Goal: Task Accomplishment & Management: Use online tool/utility

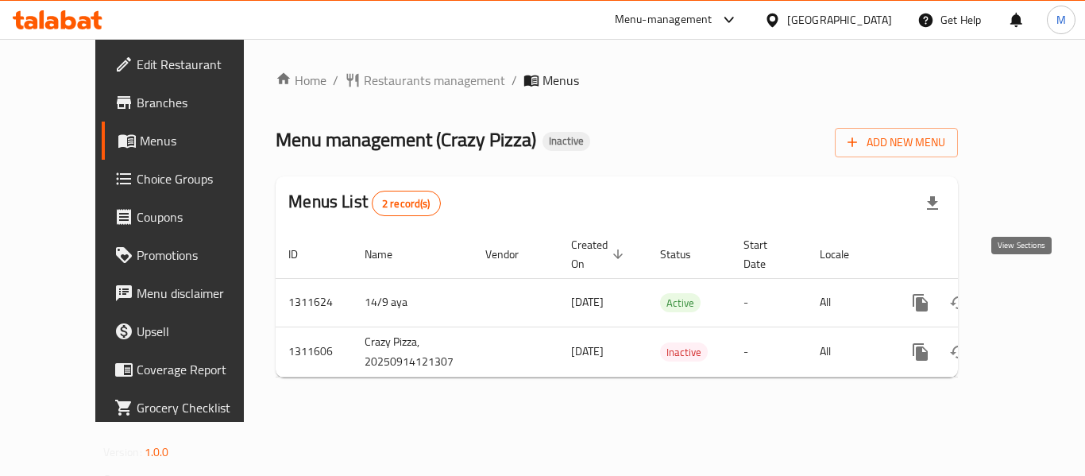
click at [1025, 293] on icon "enhanced table" at bounding box center [1034, 302] width 19 height 19
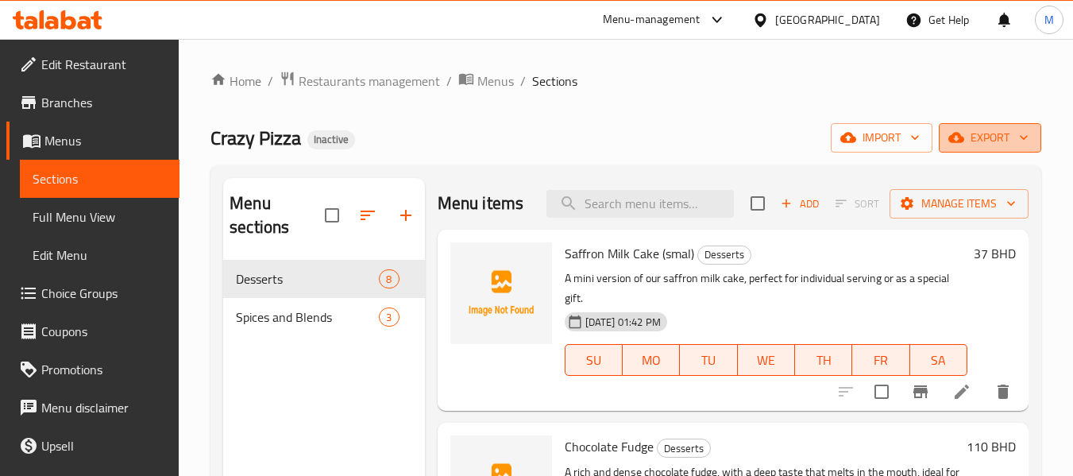
click at [1011, 142] on span "export" at bounding box center [989, 138] width 77 height 20
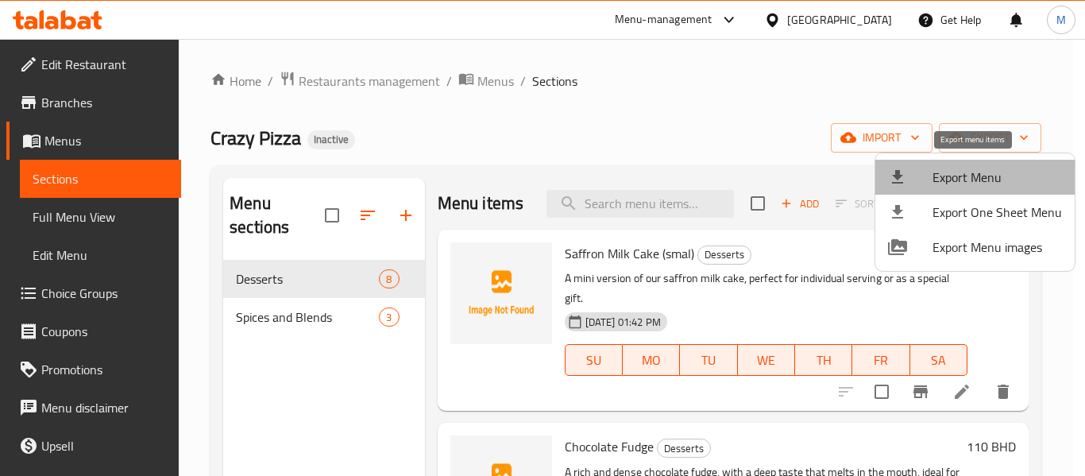
click at [1004, 167] on li "Export Menu" at bounding box center [974, 177] width 199 height 35
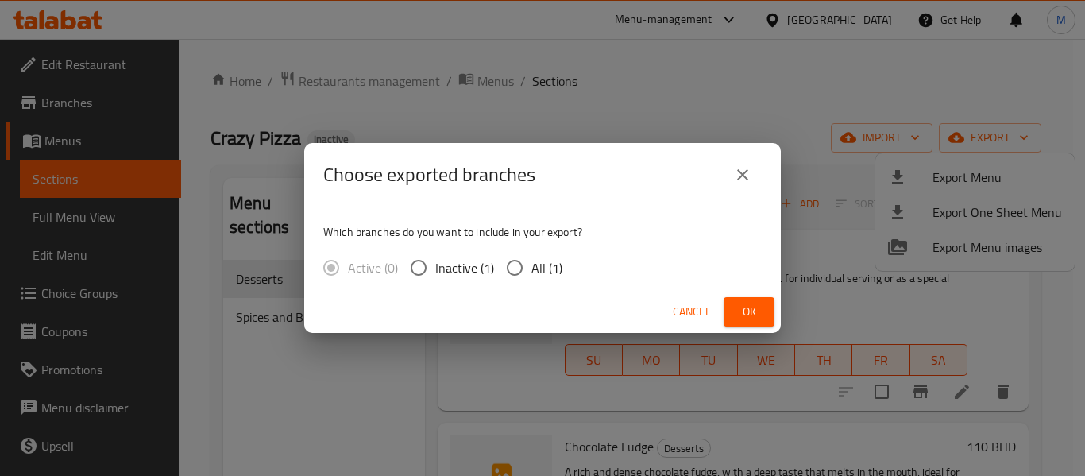
click at [545, 277] on span "All (1)" at bounding box center [546, 267] width 31 height 19
click at [531, 277] on input "All (1)" at bounding box center [514, 267] width 33 height 33
radio input "true"
click at [765, 306] on button "Ok" at bounding box center [748, 311] width 51 height 29
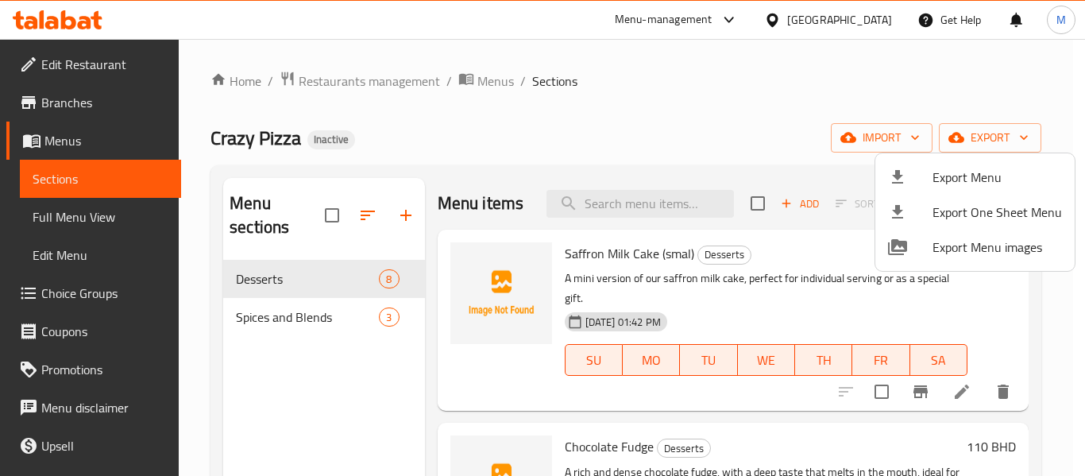
click at [480, 80] on div at bounding box center [542, 238] width 1085 height 476
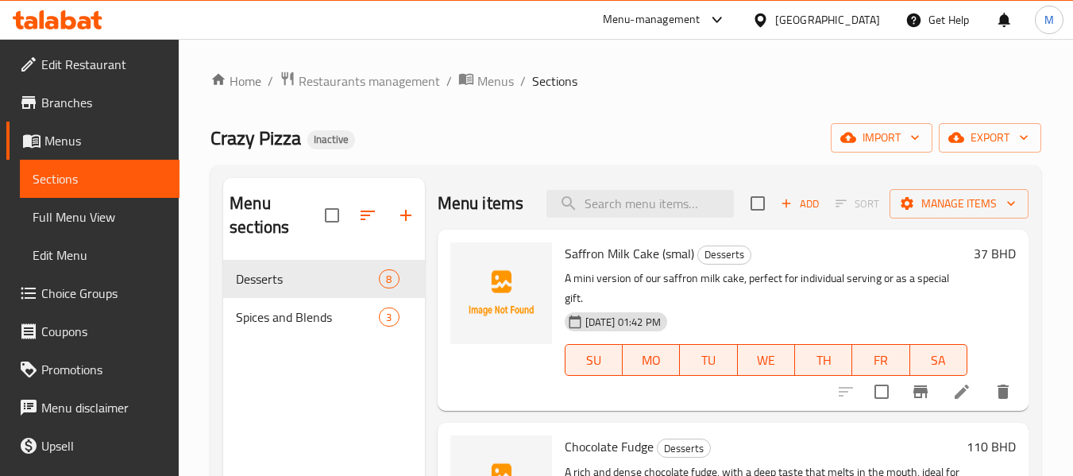
click at [480, 80] on span "Menus" at bounding box center [495, 80] width 37 height 19
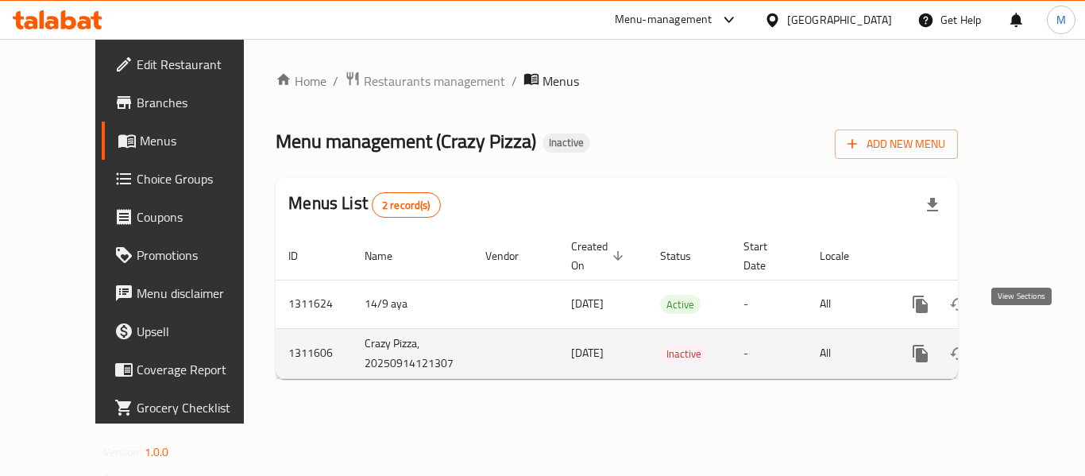
click at [1031, 344] on link "enhanced table" at bounding box center [1035, 353] width 38 height 38
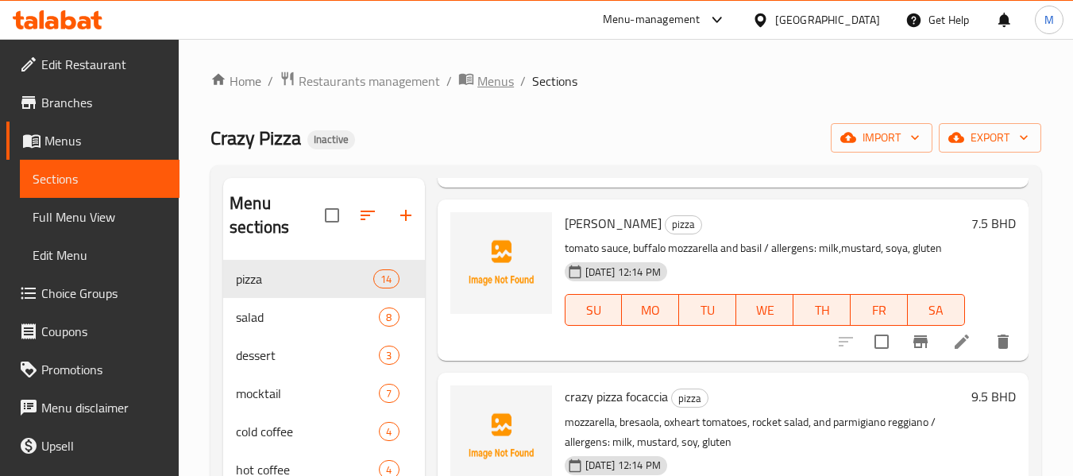
click at [477, 79] on span "Menus" at bounding box center [495, 80] width 37 height 19
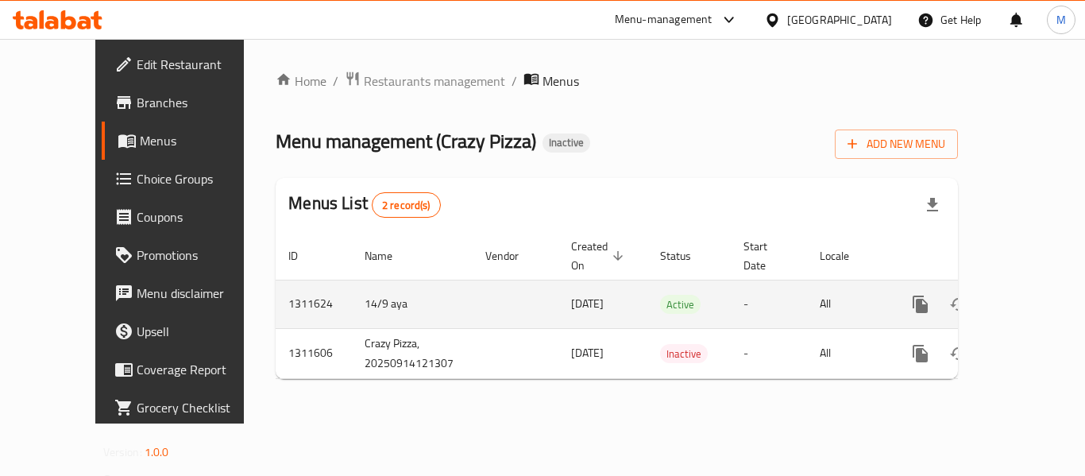
click at [1031, 285] on link "enhanced table" at bounding box center [1035, 304] width 38 height 38
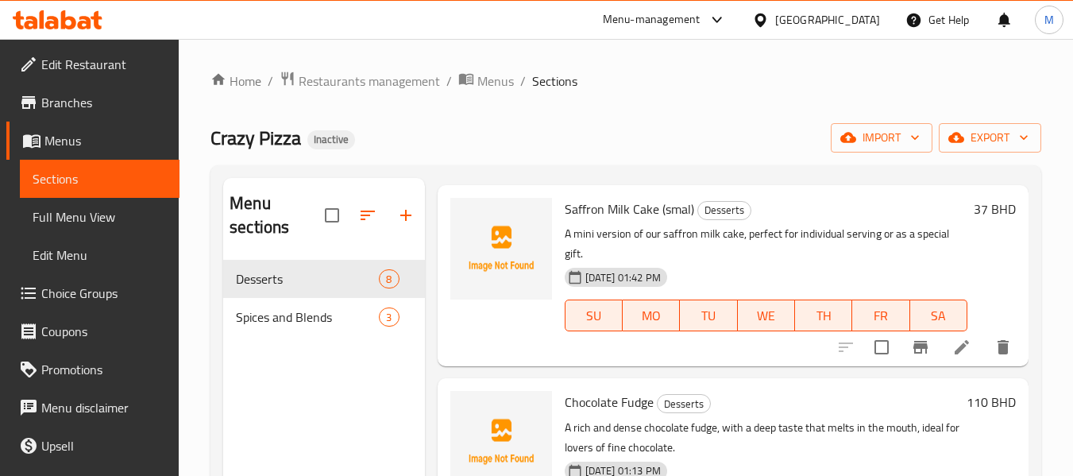
scroll to position [79, 0]
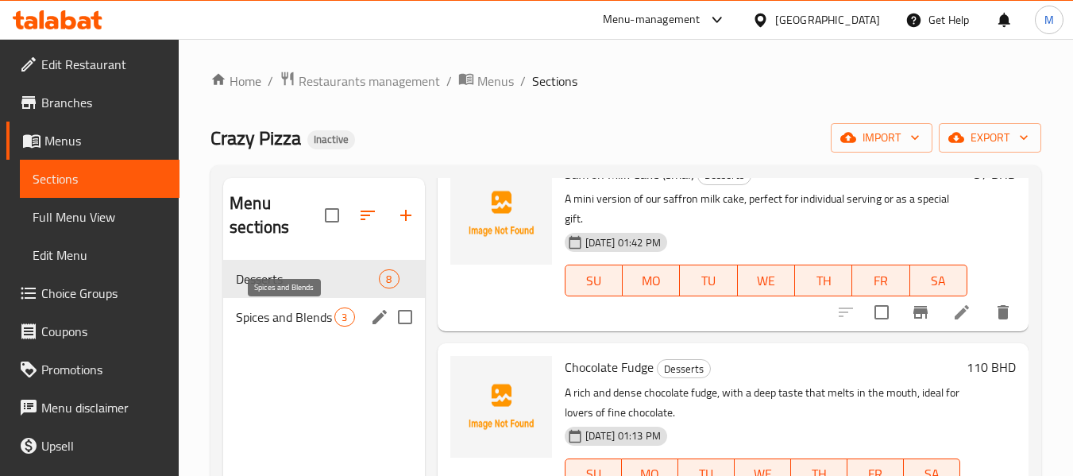
click at [284, 320] on span "Spices and Blends" at bounding box center [285, 316] width 98 height 19
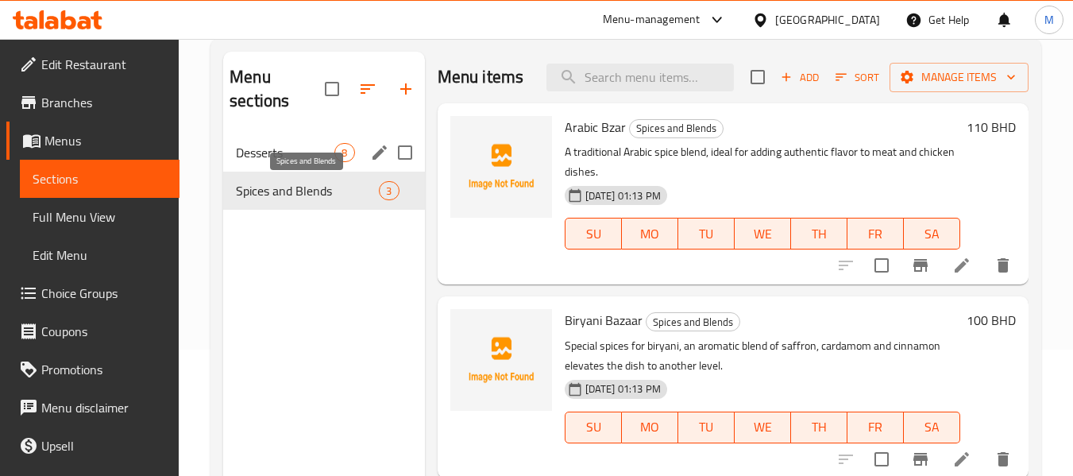
scroll to position [64, 0]
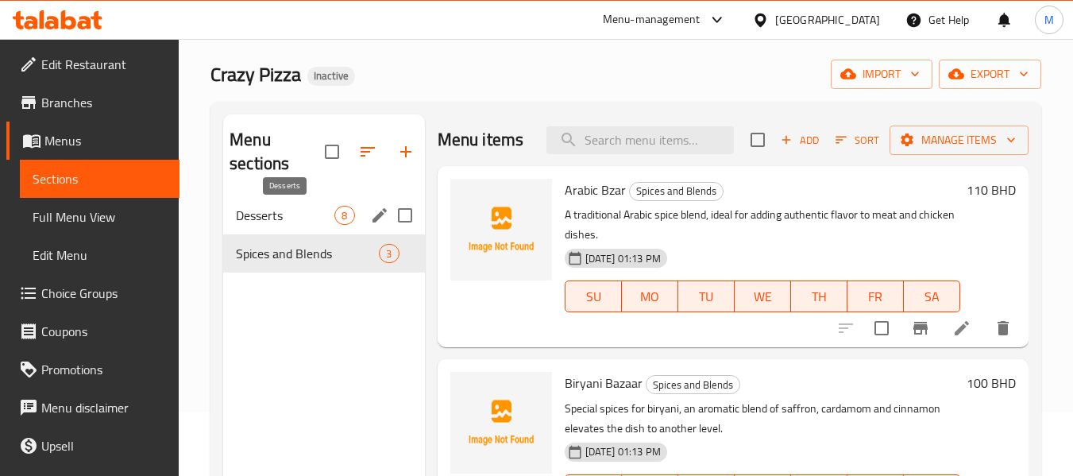
click at [280, 216] on span "Desserts" at bounding box center [285, 215] width 98 height 19
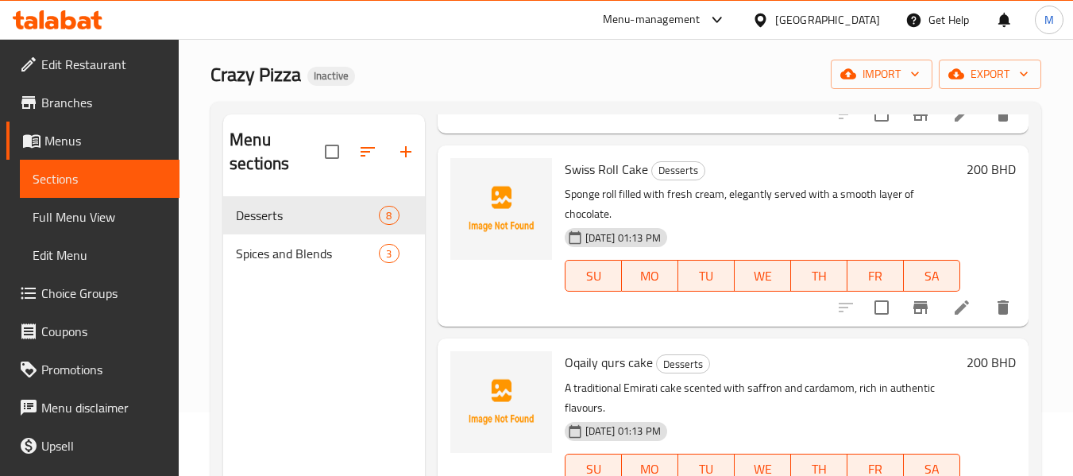
scroll to position [1134, 0]
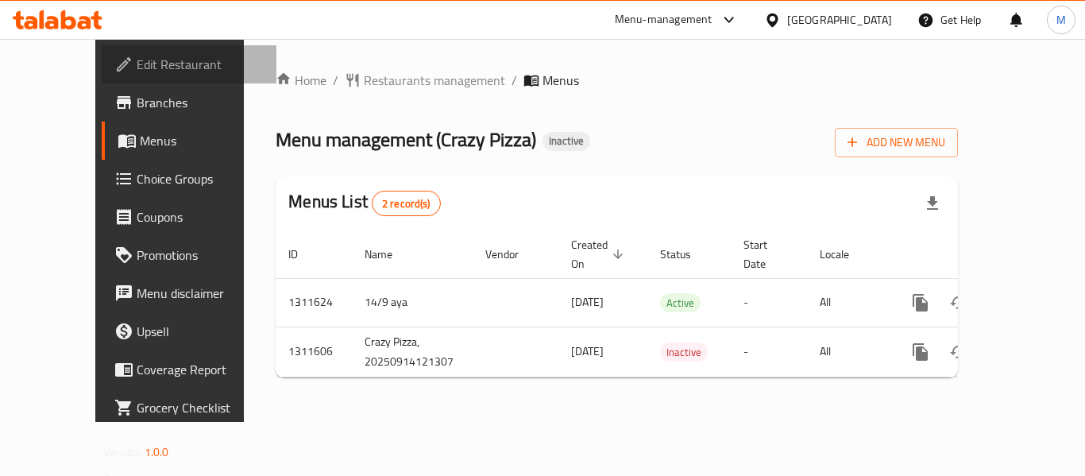
click at [137, 65] on span "Edit Restaurant" at bounding box center [200, 64] width 127 height 19
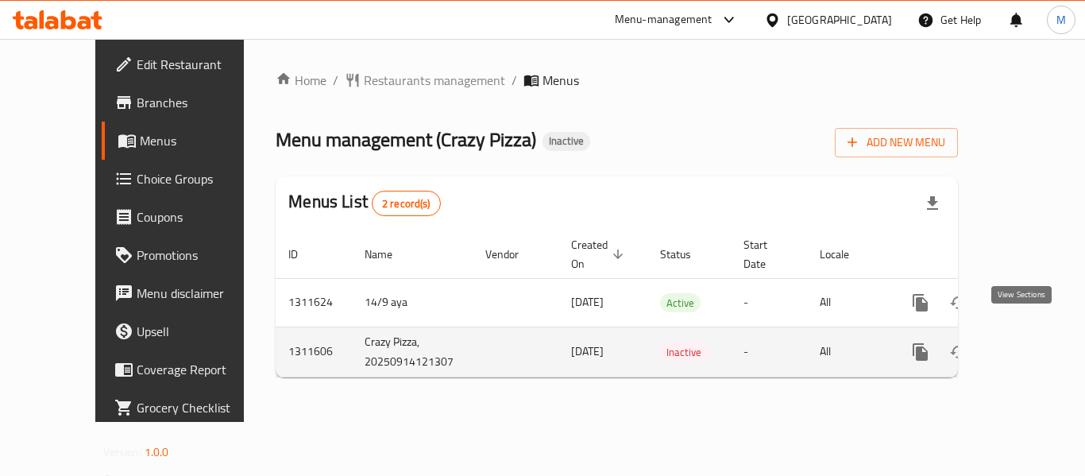
click at [1025, 342] on icon "enhanced table" at bounding box center [1034, 351] width 19 height 19
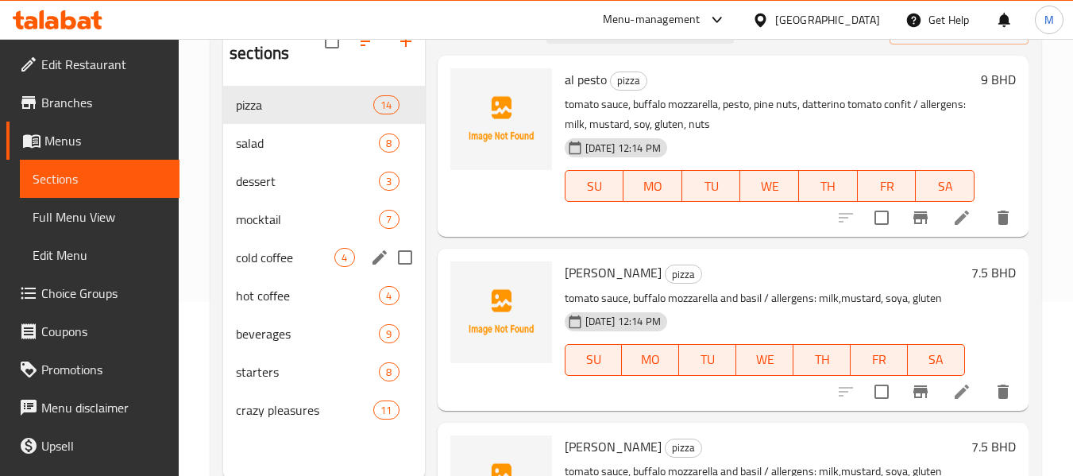
scroll to position [222, 0]
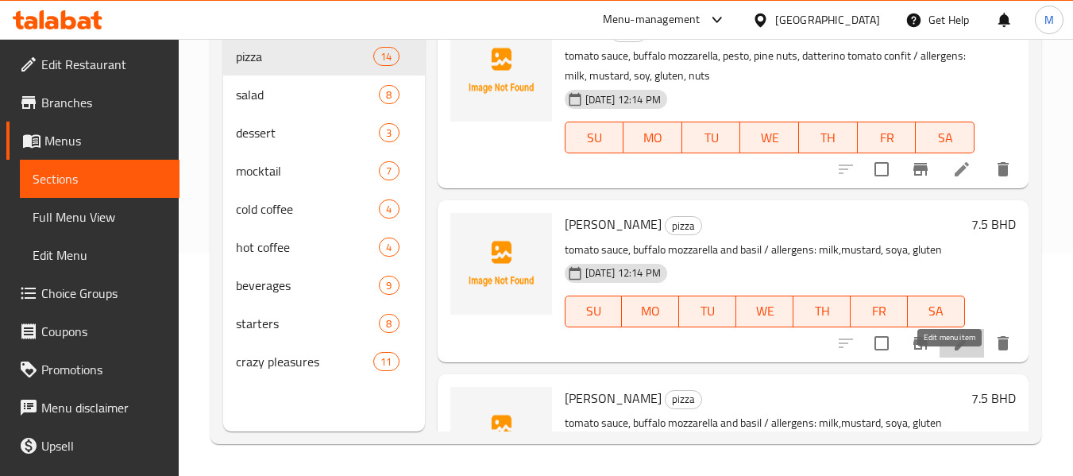
click at [954, 350] on icon at bounding box center [961, 343] width 14 height 14
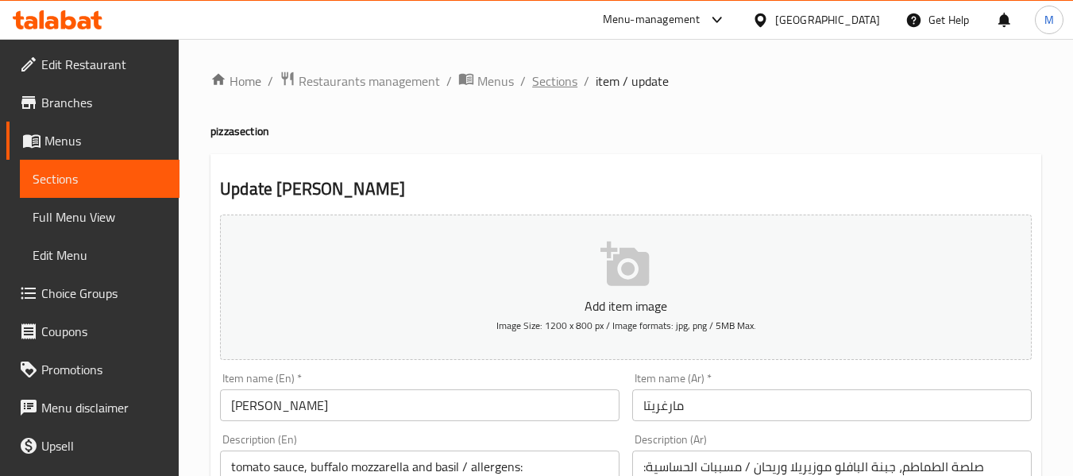
click at [551, 85] on span "Sections" at bounding box center [554, 80] width 45 height 19
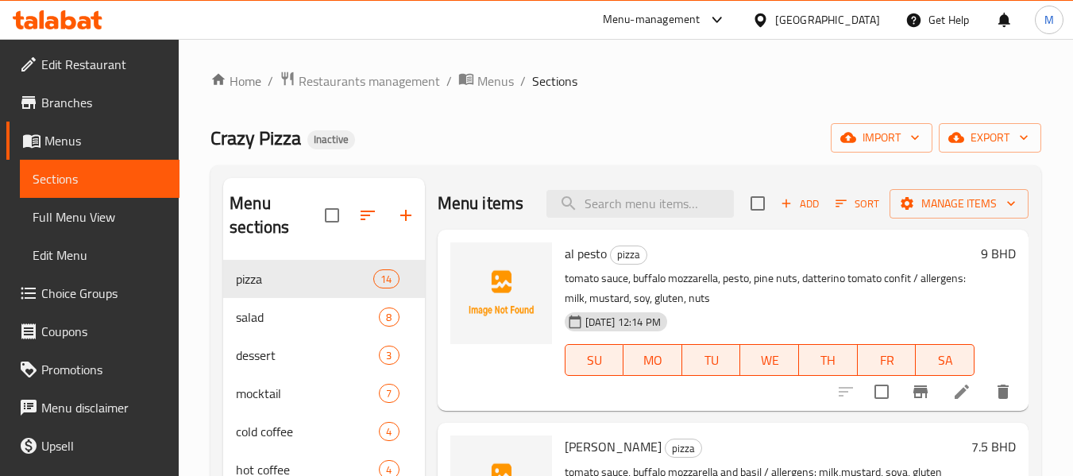
click at [861, 22] on div "[GEOGRAPHIC_DATA]" at bounding box center [827, 19] width 105 height 17
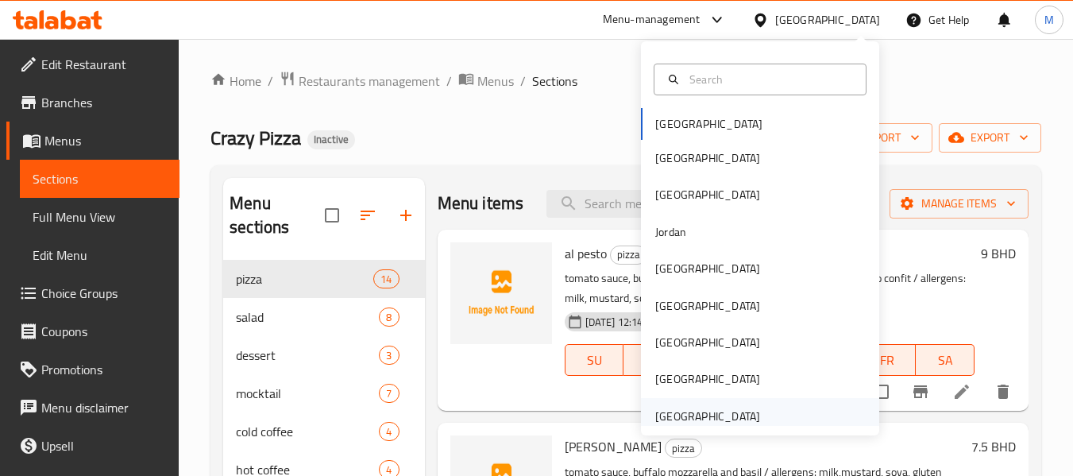
click at [682, 425] on div "[GEOGRAPHIC_DATA]" at bounding box center [707, 415] width 105 height 17
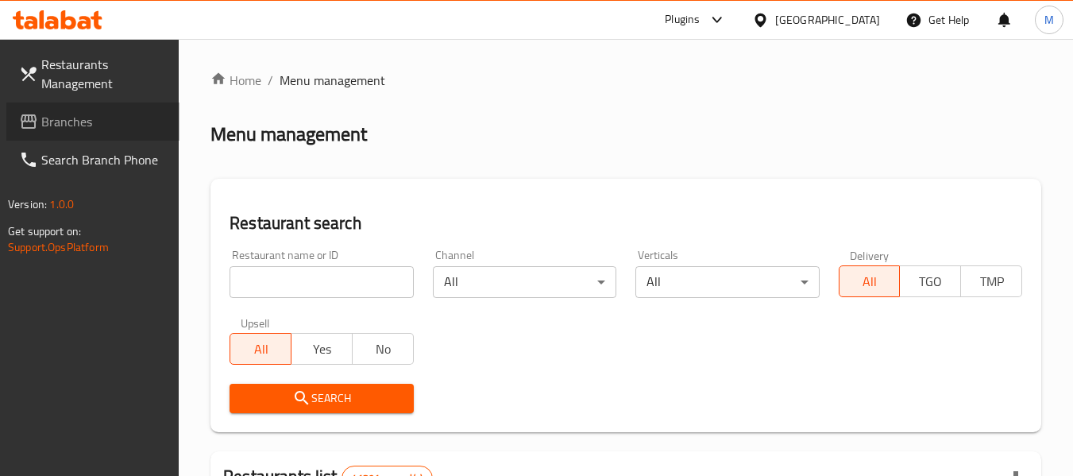
click at [61, 119] on span "Branches" at bounding box center [103, 121] width 125 height 19
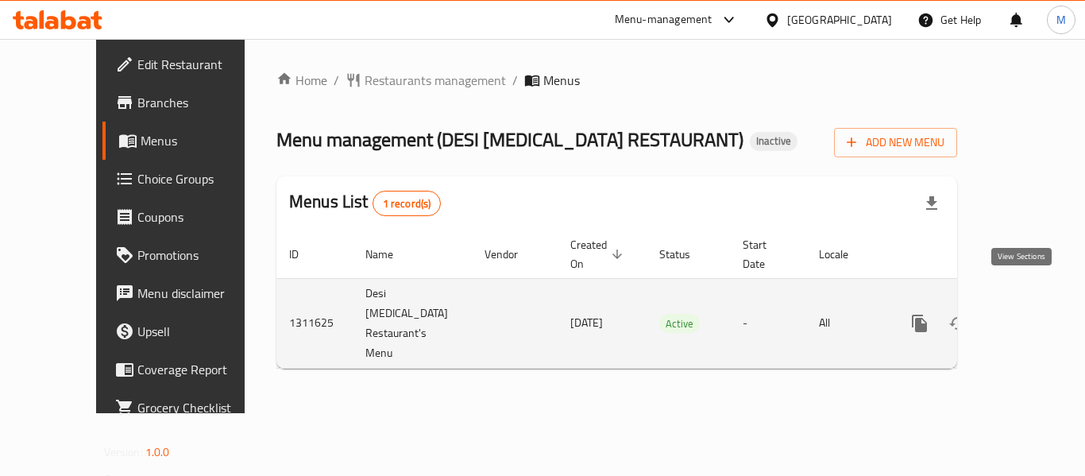
click at [1024, 314] on icon "enhanced table" at bounding box center [1033, 323] width 19 height 19
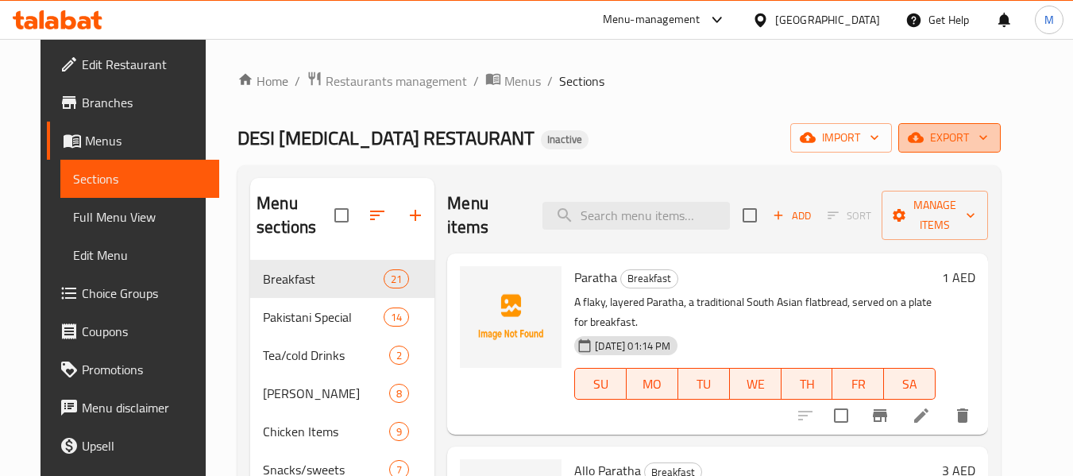
click at [991, 140] on icon "button" at bounding box center [983, 137] width 16 height 16
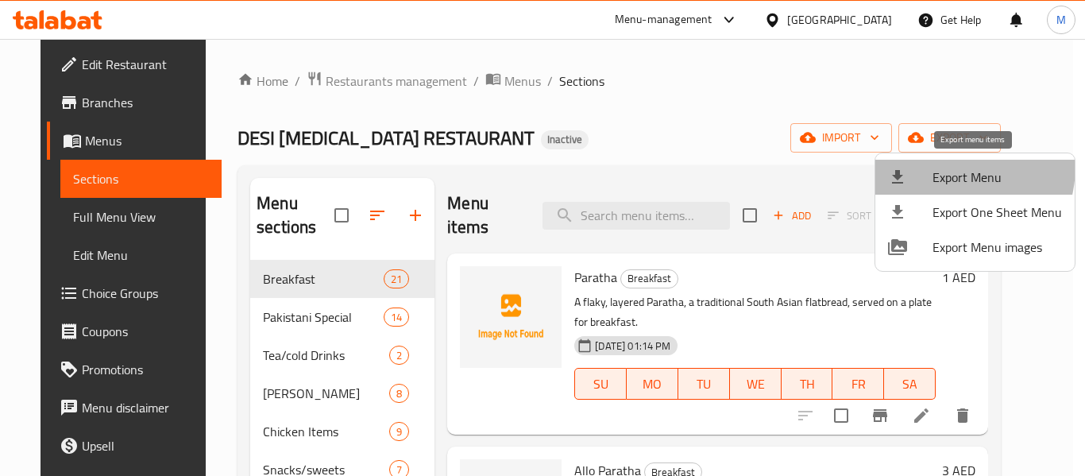
click at [942, 168] on span "Export Menu" at bounding box center [996, 177] width 129 height 19
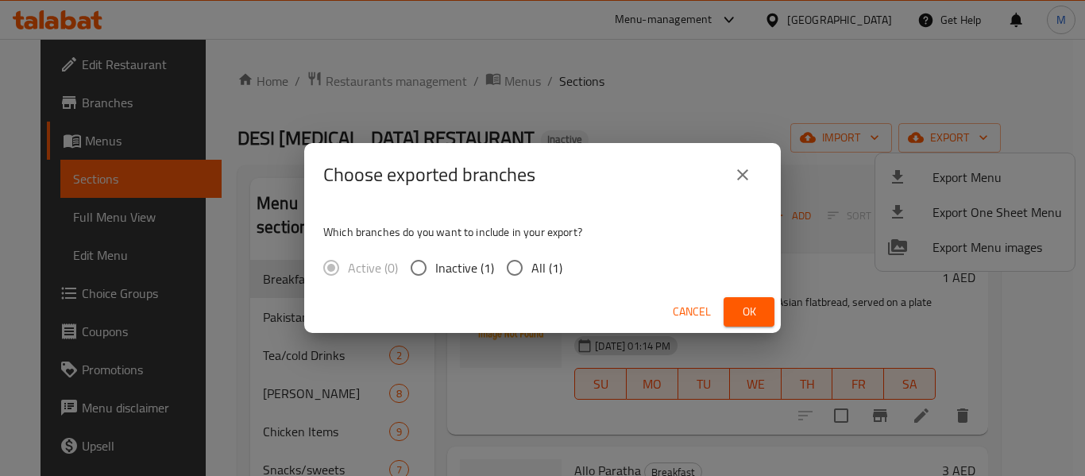
click at [512, 269] on input "All (1)" at bounding box center [514, 267] width 33 height 33
radio input "true"
click at [741, 314] on span "Ok" at bounding box center [748, 312] width 25 height 20
